Goal: Transaction & Acquisition: Complete application form

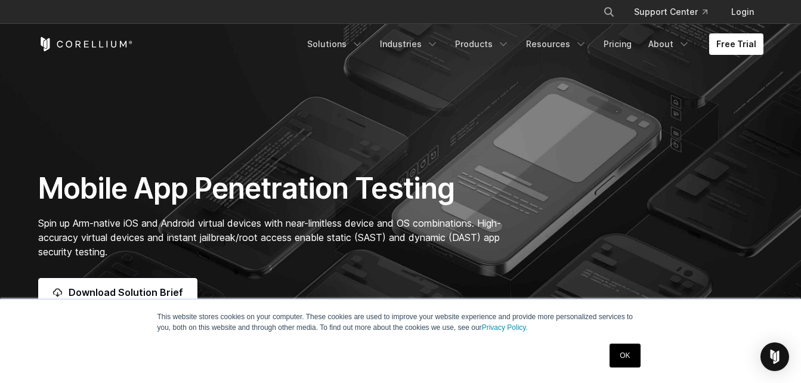
click at [632, 357] on link "OK" at bounding box center [625, 356] width 30 height 24
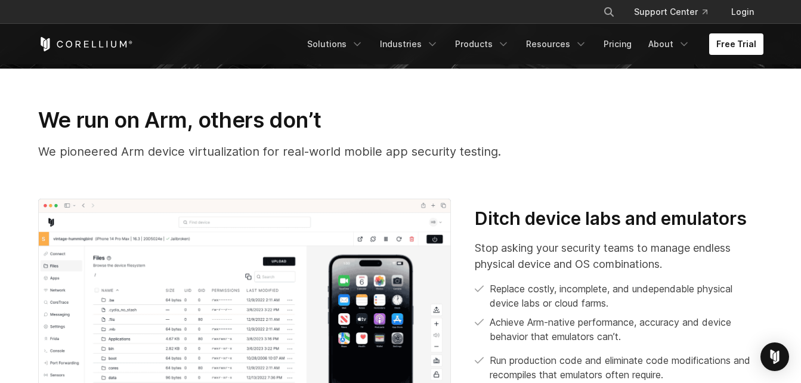
scroll to position [199, 0]
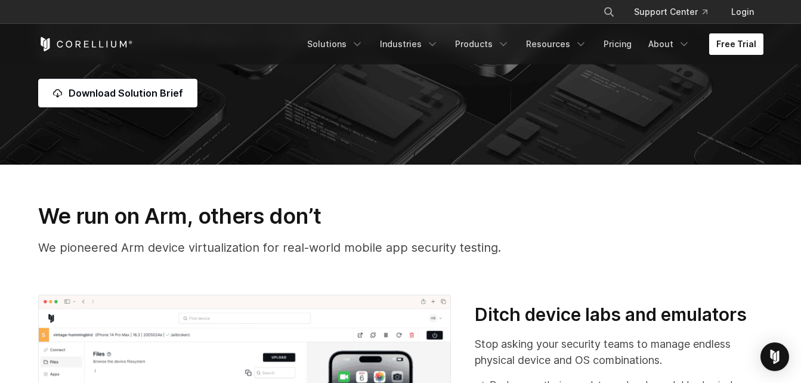
click at [740, 41] on link "Free Trial" at bounding box center [736, 43] width 54 height 21
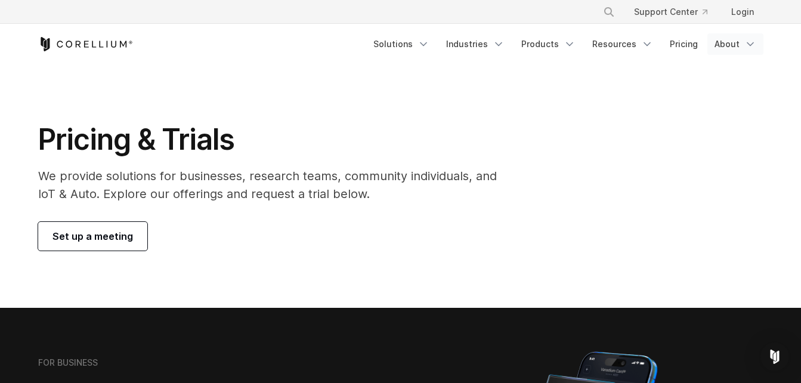
click at [745, 47] on icon "Navigation Menu" at bounding box center [751, 44] width 12 height 12
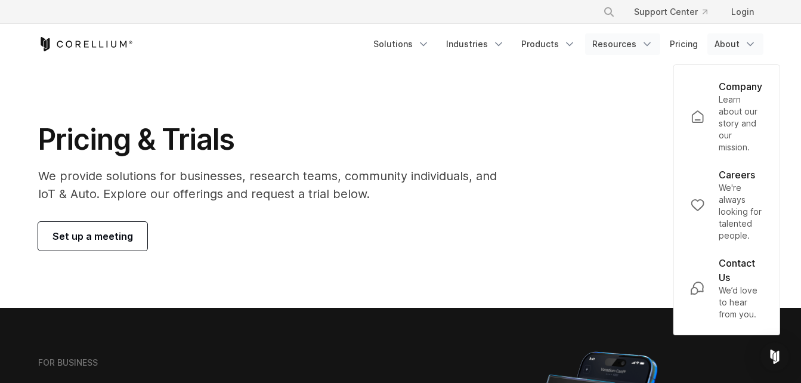
click at [641, 45] on link "Resources" at bounding box center [622, 43] width 75 height 21
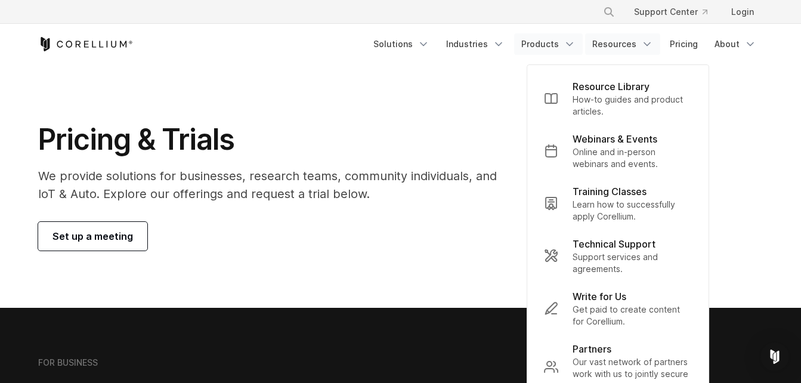
click at [576, 45] on icon "Navigation Menu" at bounding box center [570, 44] width 12 height 12
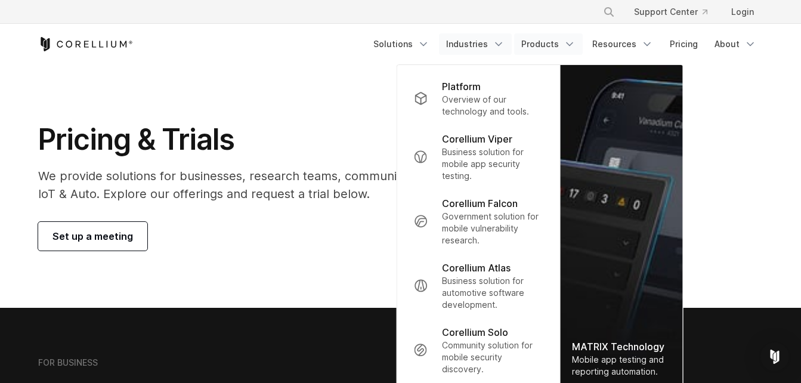
click at [493, 44] on link "Industries" at bounding box center [475, 43] width 73 height 21
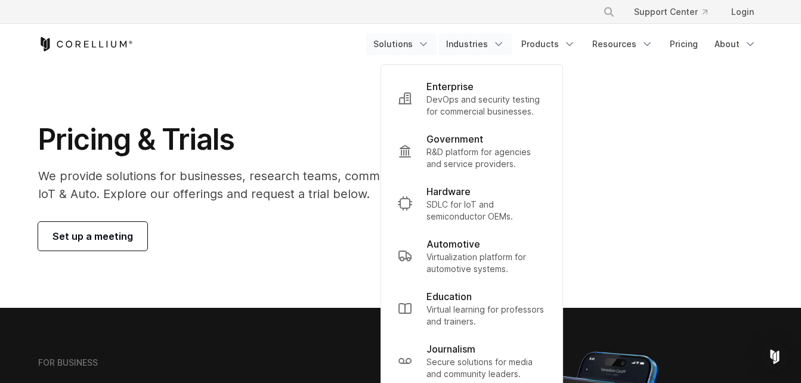
click at [424, 50] on link "Solutions" at bounding box center [401, 43] width 70 height 21
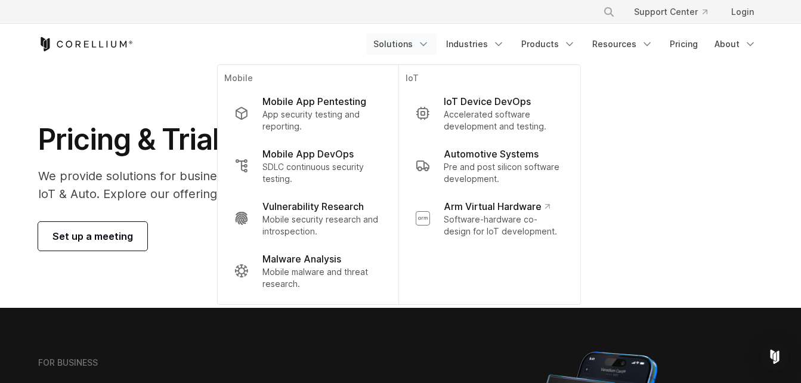
click at [670, 144] on div "Pricing & Trials We provide solutions for businesses, research teams, community…" at bounding box center [400, 186] width 749 height 129
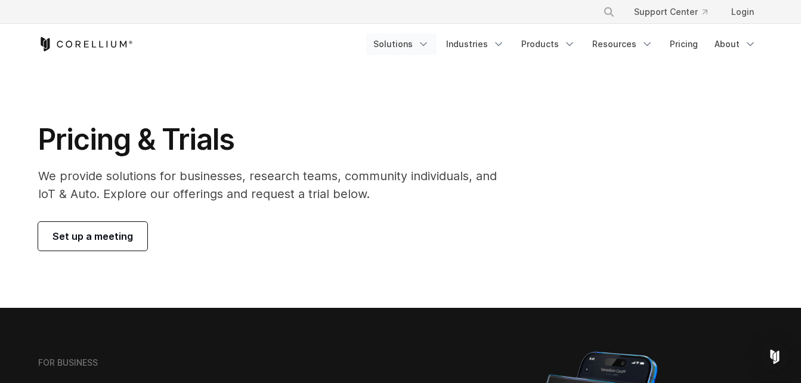
click at [427, 48] on icon "Navigation Menu" at bounding box center [424, 44] width 12 height 12
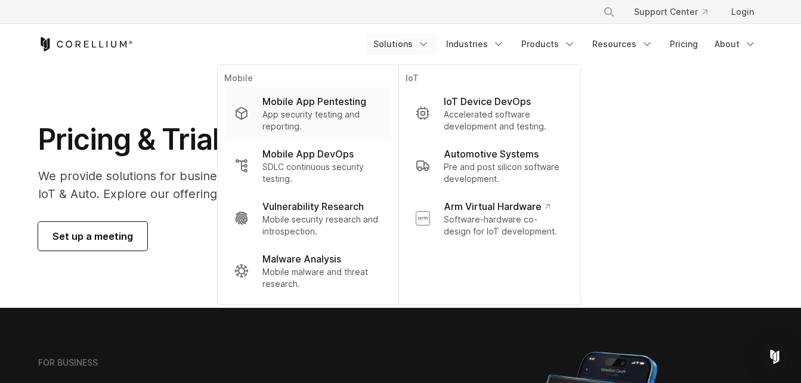
click at [354, 103] on p "Mobile App Pentesting" at bounding box center [315, 101] width 104 height 14
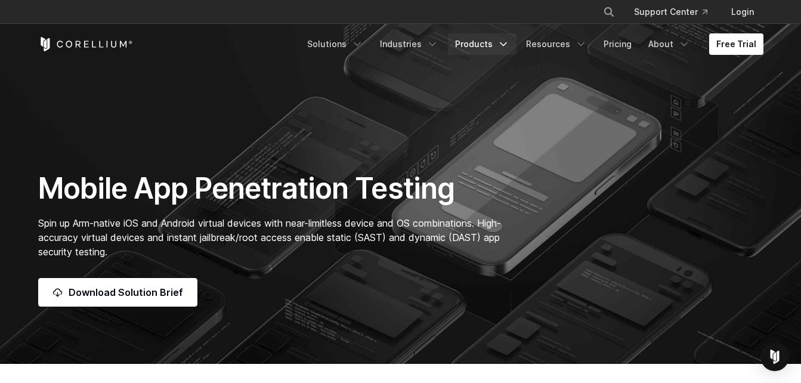
click at [507, 40] on icon "Navigation Menu" at bounding box center [504, 44] width 12 height 12
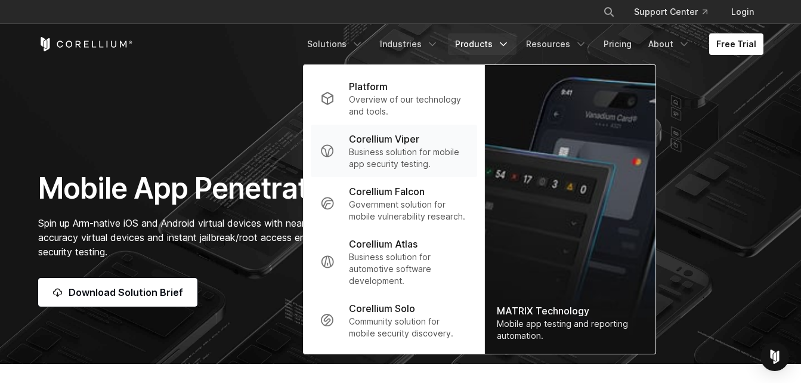
click at [393, 152] on p "Business solution for mobile app security testing." at bounding box center [408, 158] width 119 height 24
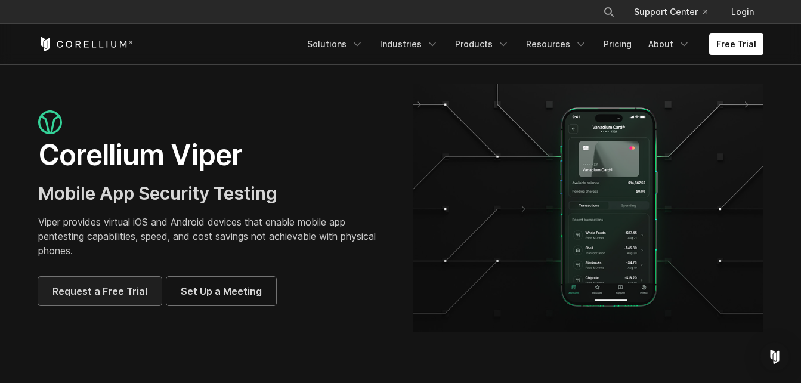
click at [92, 288] on span "Request a Free Trial" at bounding box center [100, 291] width 95 height 14
click at [438, 45] on icon "Navigation Menu" at bounding box center [433, 44] width 12 height 12
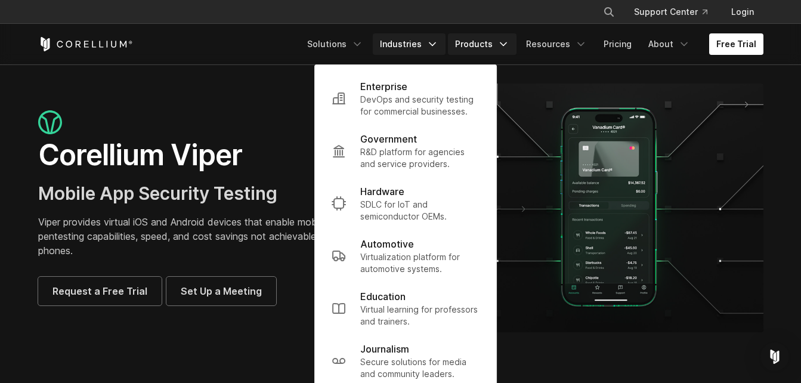
click at [498, 44] on link "Products" at bounding box center [482, 43] width 69 height 21
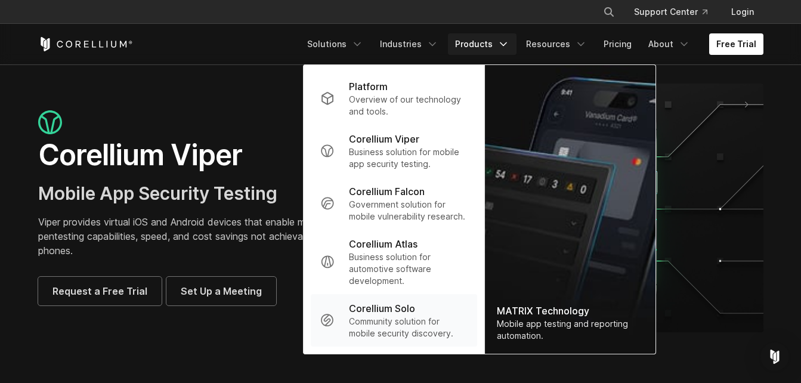
click at [394, 314] on p "Corellium Solo" at bounding box center [382, 308] width 66 height 14
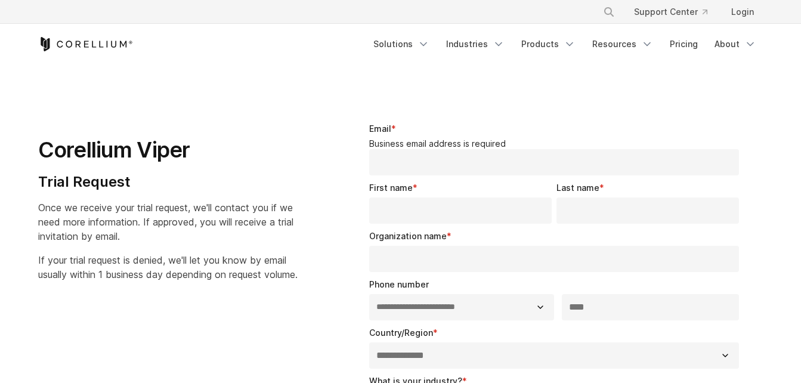
select select "**"
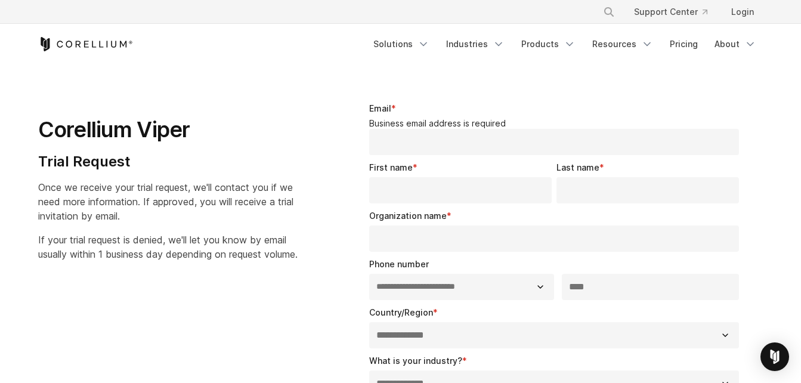
scroll to position [18, 0]
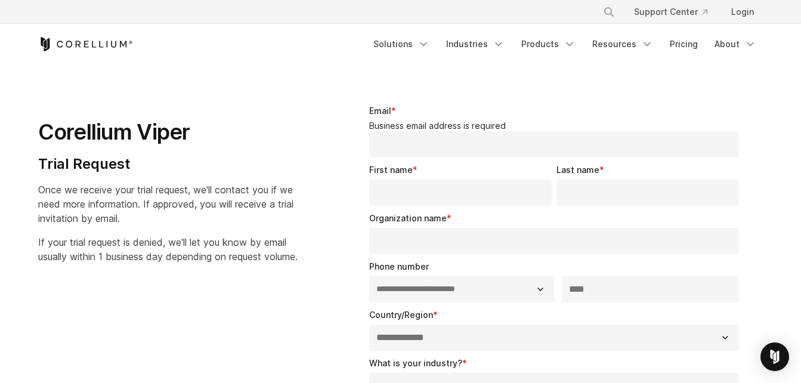
click at [489, 141] on input "Email *" at bounding box center [554, 144] width 371 height 26
type input "**********"
select select "*****"
click at [474, 191] on input "First name *" at bounding box center [460, 193] width 183 height 26
click at [454, 184] on input "First name *" at bounding box center [460, 193] width 183 height 26
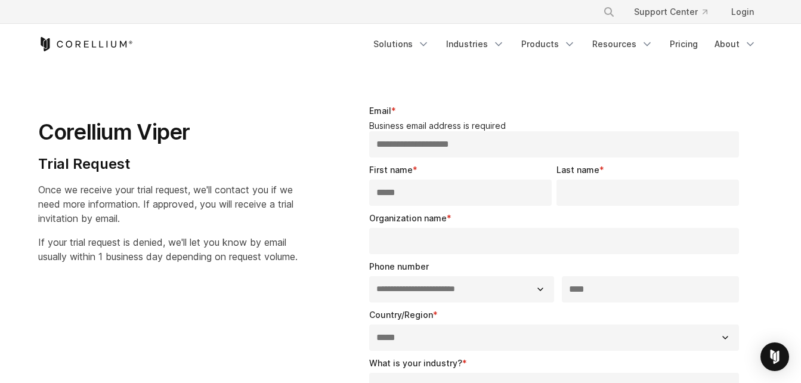
type input "*****"
click at [607, 191] on input "Last name *" at bounding box center [648, 193] width 183 height 26
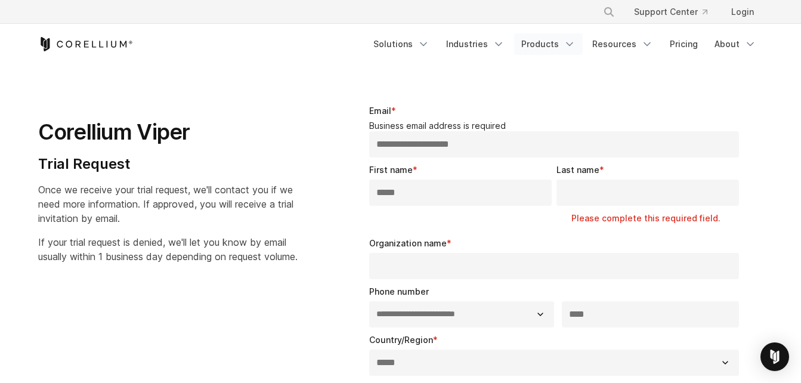
click at [564, 41] on link "Products" at bounding box center [548, 43] width 69 height 21
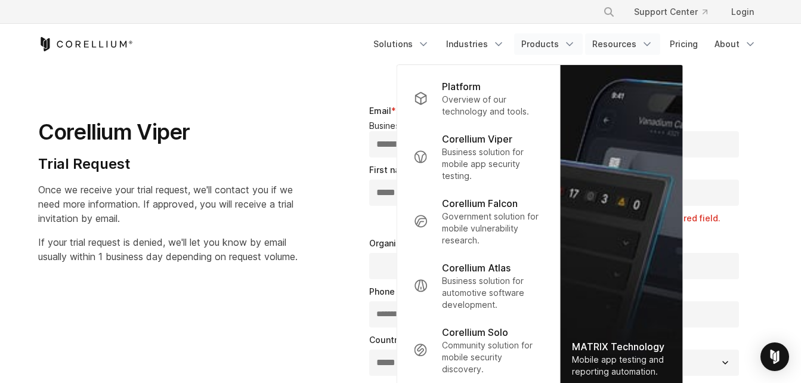
click at [619, 47] on link "Resources" at bounding box center [622, 43] width 75 height 21
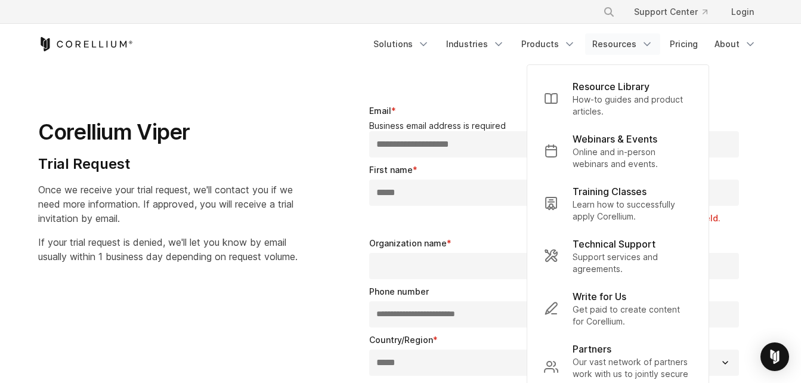
click at [259, 128] on h1 "Corellium Viper" at bounding box center [168, 132] width 260 height 27
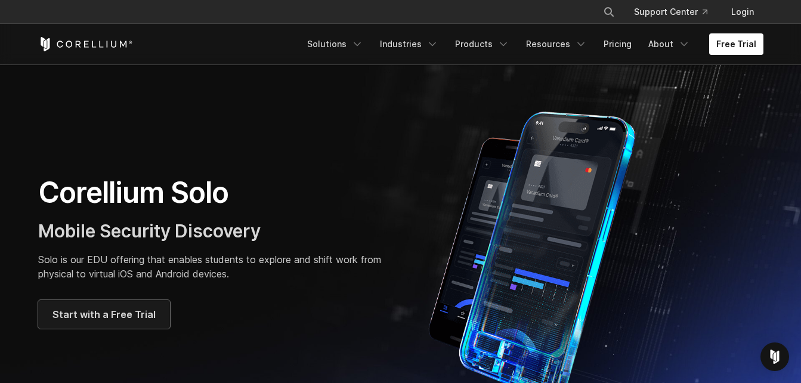
click at [78, 320] on span "Start with a Free Trial" at bounding box center [104, 314] width 103 height 14
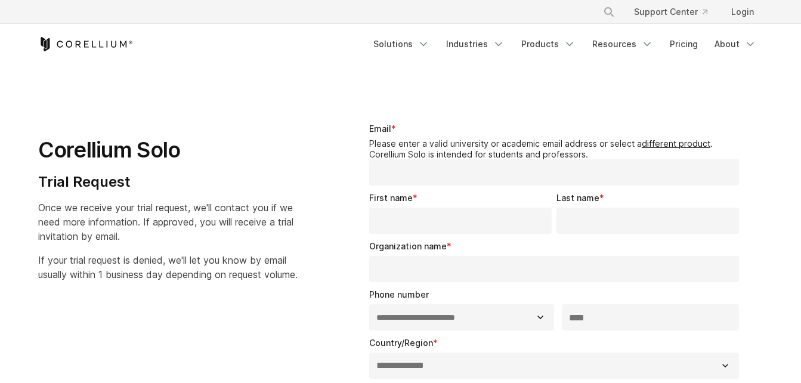
select select "**"
